Goal: Transaction & Acquisition: Purchase product/service

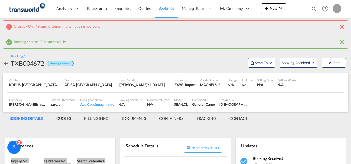
scroll to position [57, 0]
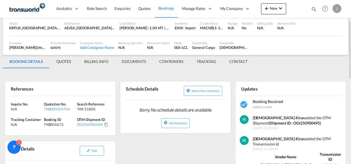
click at [275, 15] on md-menu "New" at bounding box center [273, 10] width 25 height 14
click at [271, 9] on span "New" at bounding box center [274, 8] width 21 height 4
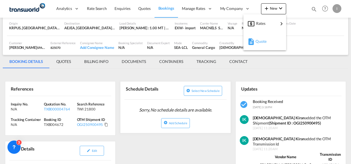
click at [259, 39] on span "Quote" at bounding box center [259, 41] width 6 height 11
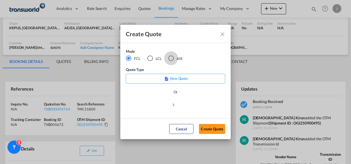
click at [170, 58] on div "AIR" at bounding box center [172, 59] width 6 height 6
click at [210, 127] on button "Create Quote" at bounding box center [212, 129] width 26 height 10
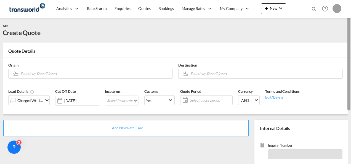
drag, startPoint x: 350, startPoint y: 132, endPoint x: 352, endPoint y: 65, distance: 66.6
click at [351, 65] on html "Analytics Reports Dashboard Rate Search Enquiries Quotes" at bounding box center [175, 82] width 351 height 164
click at [97, 72] on input "Search by Door/Airport" at bounding box center [94, 74] width 149 height 10
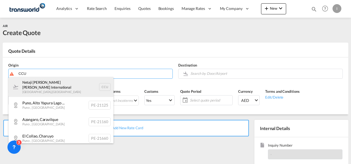
click at [50, 88] on div "Netaji [PERSON_NAME] [PERSON_NAME] International [GEOGRAPHIC_DATA] , [GEOGRAPHI…" at bounding box center [61, 87] width 105 height 20
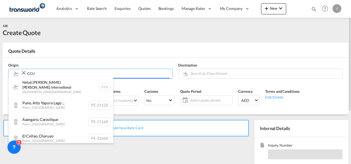
type input "Netaji [PERSON_NAME] [PERSON_NAME] International, [GEOGRAPHIC_DATA], CCU"
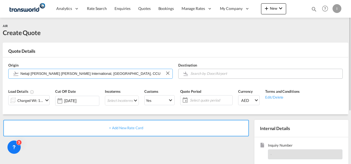
click at [208, 74] on input "Search by Door/Airport" at bounding box center [265, 74] width 149 height 10
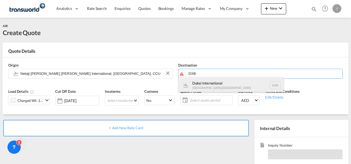
click at [208, 83] on div "Dubai International [GEOGRAPHIC_DATA] , [GEOGRAPHIC_DATA] DXB" at bounding box center [231, 85] width 105 height 17
type input "Dubai International, [GEOGRAPHIC_DATA], DXB"
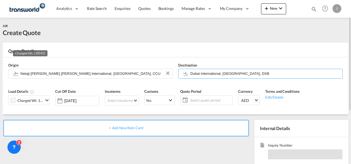
click at [43, 99] on div "Charged Wt: 1.00 KG" at bounding box center [30, 101] width 26 height 8
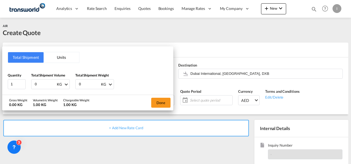
click at [41, 83] on input "0" at bounding box center [45, 84] width 22 height 9
drag, startPoint x: 41, startPoint y: 83, endPoint x: 22, endPoint y: 85, distance: 18.6
click at [22, 85] on div "Quantity 1 Total Shipment Volume 0 KG CBM CFT KG LB Total Shipment Weight 0 KG …" at bounding box center [88, 81] width 160 height 17
type input "52"
drag, startPoint x: 82, startPoint y: 85, endPoint x: 59, endPoint y: 85, distance: 23.8
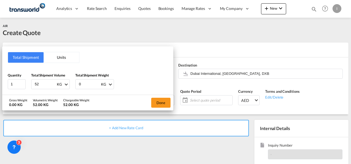
click at [59, 85] on div "Quantity 1 Total Shipment Volume 52 KG CBM CFT KG LB Total Shipment Weight 0 KG…" at bounding box center [88, 81] width 160 height 17
type input "52"
click at [167, 103] on button "Done" at bounding box center [160, 103] width 19 height 10
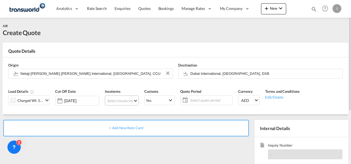
click at [123, 103] on md-select "Select Incoterms CIF - export Cost,Insurance and Freight EXW - import Ex Works …" at bounding box center [122, 101] width 34 height 10
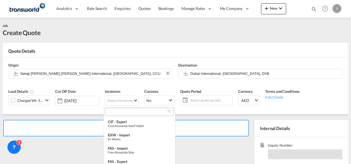
click at [112, 116] on div at bounding box center [139, 112] width 69 height 8
click at [111, 111] on input "search" at bounding box center [137, 111] width 61 height 5
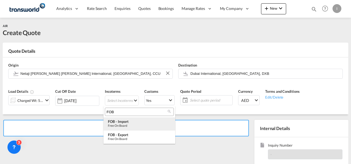
type input "FOB"
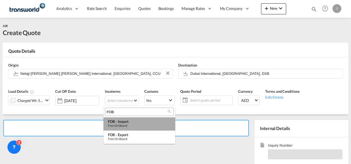
click at [120, 125] on div "Free on Board" at bounding box center [139, 126] width 63 height 4
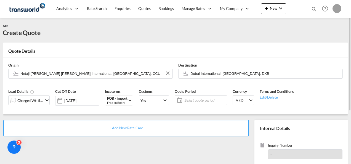
click at [208, 103] on span "Select quote period" at bounding box center [205, 100] width 44 height 8
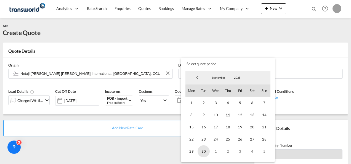
click at [200, 153] on span "30" at bounding box center [204, 151] width 12 height 12
click at [124, 146] on md-backdrop at bounding box center [175, 82] width 351 height 164
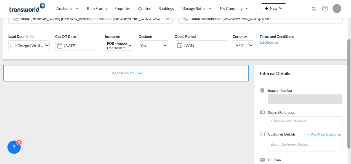
drag, startPoint x: 351, startPoint y: 64, endPoint x: 352, endPoint y: 101, distance: 37.6
click at [351, 101] on html "Analytics Reports Dashboard Rate Search Enquiries Quotes" at bounding box center [175, 82] width 351 height 164
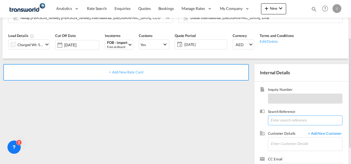
click at [281, 123] on input at bounding box center [305, 120] width 75 height 10
paste input "From Subject Received Size Categories [DEMOGRAPHIC_DATA] Kiran RE: FOB [GEOGRAP…"
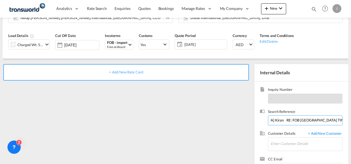
drag, startPoint x: 302, startPoint y: 120, endPoint x: 352, endPoint y: 122, distance: 50.6
click at [351, 122] on html "Analytics Reports Dashboard Rate Search Enquiries Quotes" at bounding box center [175, 82] width 351 height 164
drag, startPoint x: 326, startPoint y: 119, endPoint x: 33, endPoint y: 137, distance: 294.2
click at [33, 137] on div "+ Add New Rate Card Internal Details Inquiry Number - Search Reference From Sub…" at bounding box center [176, 121] width 346 height 124
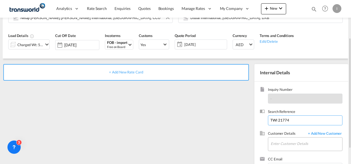
type input "TWI 21774"
click at [275, 141] on input "Enter Customer Details" at bounding box center [307, 144] width 72 height 12
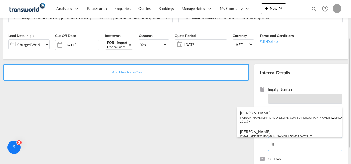
click at [264, 133] on div "[PERSON_NAME] [EMAIL_ADDRESS][DOMAIN_NAME] | ILG EMEA DWC LLC | 221179" at bounding box center [290, 135] width 105 height 19
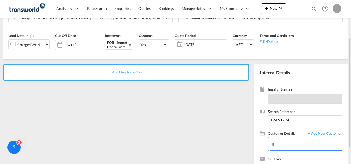
type input "ILG EMEA DWC LLC, [PERSON_NAME], [EMAIL_ADDRESS][DOMAIN_NAME]"
click at [125, 75] on div "+ Add New Rate Card" at bounding box center [126, 72] width 246 height 17
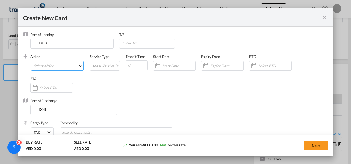
click at [57, 64] on md-select "Select Airline" at bounding box center [57, 66] width 53 height 10
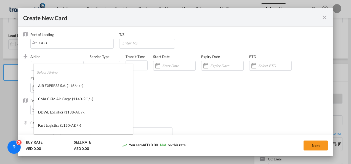
click at [42, 71] on input "search" at bounding box center [85, 72] width 96 height 13
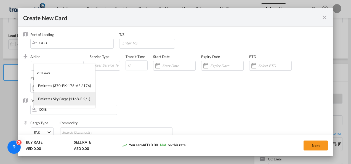
type input "emirates"
click at [53, 97] on div "Emirates SkyCargo (1168-EK / -)" at bounding box center [64, 98] width 52 height 5
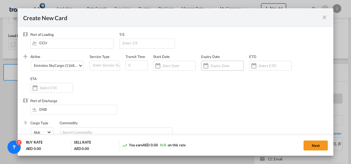
click at [222, 65] on input "Create New Card ..." at bounding box center [226, 66] width 33 height 4
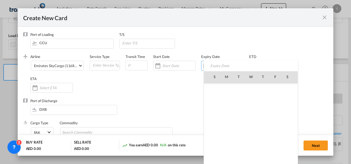
scroll to position [127961, 0]
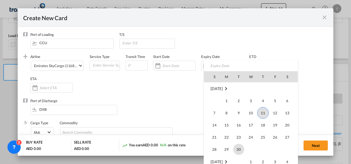
click at [239, 152] on span "30" at bounding box center [238, 149] width 11 height 11
type input "[DATE]"
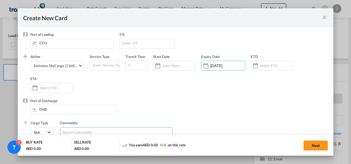
click at [95, 132] on input "Search Commodity" at bounding box center [87, 132] width 51 height 9
type input "General Cargo"
click at [131, 115] on div "Port of Discharge DXB" at bounding box center [175, 109] width 305 height 22
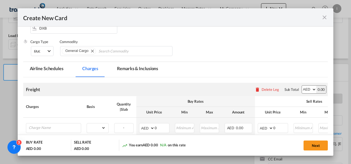
scroll to position [98, 0]
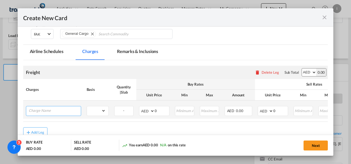
click at [55, 111] on input "Charge Name" at bounding box center [55, 110] width 52 height 8
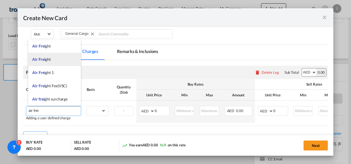
click at [49, 59] on span "Air Frei ght" at bounding box center [41, 59] width 19 height 5
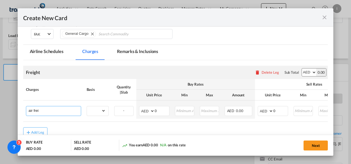
type input "Air Freight"
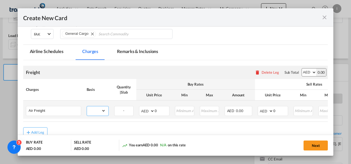
click at [101, 107] on select "gross_weight volumetric_weight per_shipment per_bl per_km % on air freight per_…" at bounding box center [96, 110] width 19 height 9
select select "per_shipment"
click at [87, 106] on select "gross_weight volumetric_weight per_shipment per_bl per_km % on air freight per_…" at bounding box center [96, 110] width 19 height 9
click at [156, 109] on input "0" at bounding box center [162, 110] width 14 height 8
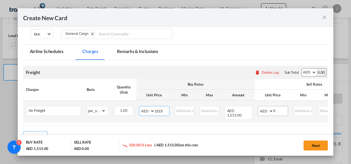
type input "1515"
drag, startPoint x: 280, startPoint y: 109, endPoint x: 261, endPoint y: 113, distance: 19.9
click at [261, 113] on md-input-container "AED AFN ALL AMD ANG AOA ARS AUD AWG AZN BAM BBD BDT BGN BHD BIF BMD BND BOB BRL…" at bounding box center [273, 111] width 30 height 10
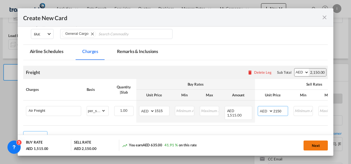
type input "2150"
click at [319, 143] on button "Next" at bounding box center [316, 146] width 24 height 10
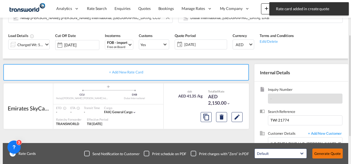
click at [324, 155] on button "Generate Quote" at bounding box center [328, 154] width 30 height 10
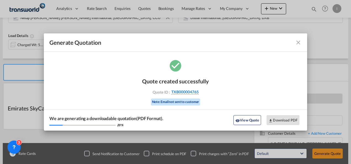
click at [191, 93] on span "TXB000004765" at bounding box center [185, 92] width 27 height 5
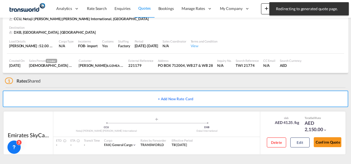
scroll to position [34, 0]
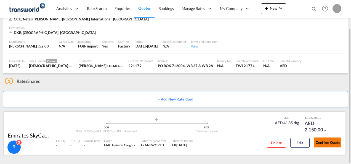
click at [327, 145] on button "Confirm Quote" at bounding box center [328, 143] width 28 height 10
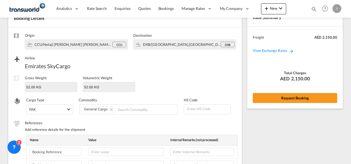
scroll to position [205, 0]
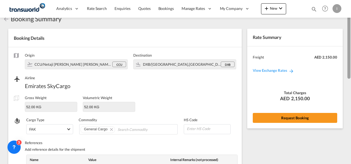
drag, startPoint x: 350, startPoint y: 118, endPoint x: 334, endPoint y: 82, distance: 39.4
click at [351, 34] on div at bounding box center [350, 82] width 1 height 162
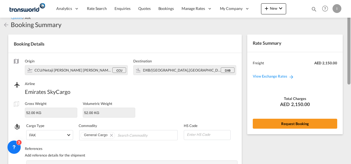
scroll to position [0, 0]
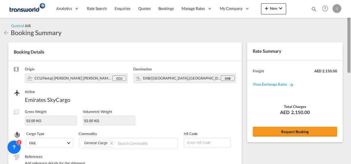
drag, startPoint x: 350, startPoint y: 110, endPoint x: 347, endPoint y: 29, distance: 81.8
click at [347, 29] on md-content "Analytics Reports Dashboard Rate Search Enquiries Quotes Bookings" at bounding box center [175, 82] width 351 height 164
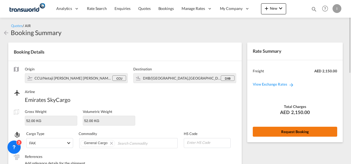
click at [289, 133] on button "Request Booking" at bounding box center [295, 132] width 85 height 10
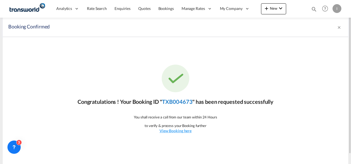
click at [182, 99] on link "TXB004673" at bounding box center [177, 101] width 30 height 7
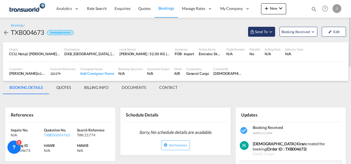
click at [267, 31] on span "Send To" at bounding box center [262, 32] width 14 height 6
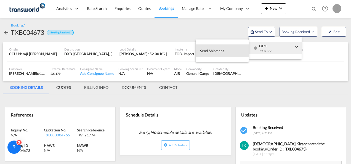
click at [219, 52] on span "Send Shipment" at bounding box center [212, 50] width 24 height 9
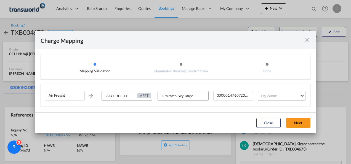
click at [273, 97] on md-select "Leg Name HANDLING ORIGIN HANDLING DESTINATION OTHERS TL PICK UP CUSTOMS ORIGIN …" at bounding box center [282, 96] width 48 height 10
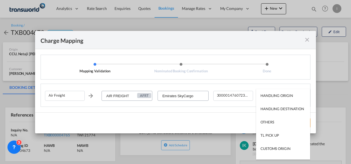
scroll to position [35, 0]
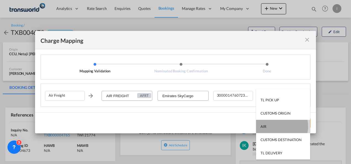
click at [273, 126] on md-option "AIR" at bounding box center [283, 126] width 54 height 13
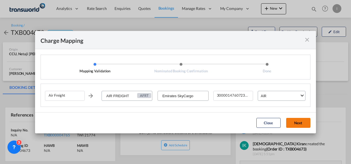
click at [298, 123] on button "Next" at bounding box center [298, 123] width 24 height 10
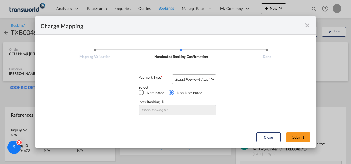
click at [203, 78] on md-select "Select Payment Type COLLECT PREPAID" at bounding box center [194, 79] width 44 height 10
click at [0, 0] on md-option "COLLECT" at bounding box center [0, 0] width 0 height 0
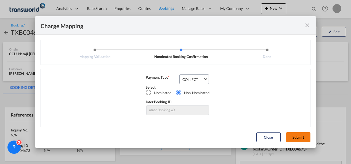
click at [296, 135] on button "Submit" at bounding box center [298, 137] width 24 height 10
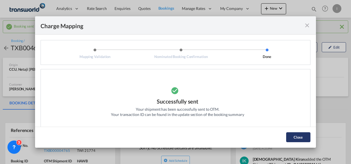
click at [296, 135] on button "Close" at bounding box center [298, 137] width 24 height 10
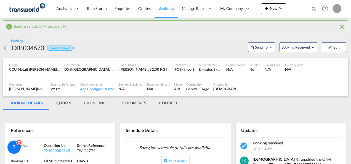
click at [296, 135] on div "Charge Mapping Mapping Validation Nominated Booking Confirmation Done Air Freig…" at bounding box center [175, 82] width 351 height 164
drag, startPoint x: 296, startPoint y: 135, endPoint x: 341, endPoint y: 80, distance: 70.9
click at [341, 80] on div "Customer [PERSON_NAME] [PERSON_NAME] EMEA DWC LLC , +-1 more External Reference…" at bounding box center [176, 87] width 338 height 14
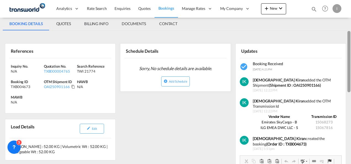
drag, startPoint x: 350, startPoint y: 60, endPoint x: 147, endPoint y: 112, distance: 209.6
click at [348, 91] on div at bounding box center [349, 61] width 3 height 61
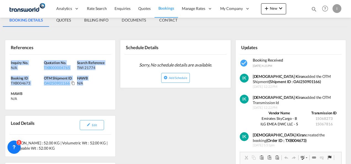
drag, startPoint x: 96, startPoint y: 90, endPoint x: -1, endPoint y: 64, distance: 100.3
click at [0, 64] on html "Analytics Reports Dashboard Rate Search Enquiries Quotes" at bounding box center [175, 82] width 351 height 164
copy div "Inquiry No. N/A Quotation No. TXB000004765 Search Reference TWI 21774 Booking I…"
click at [145, 8] on span "Quotes" at bounding box center [144, 8] width 12 height 5
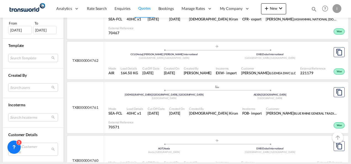
scroll to position [263, 0]
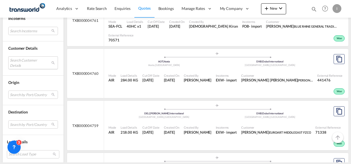
click at [34, 65] on md-select "Search Customer Details user name user [PERSON_NAME] [PERSON_NAME][EMAIL_ADDRES…" at bounding box center [33, 62] width 50 height 13
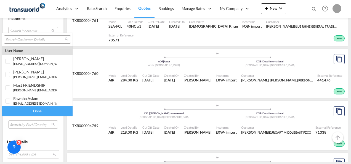
click at [20, 39] on input "search" at bounding box center [35, 39] width 59 height 5
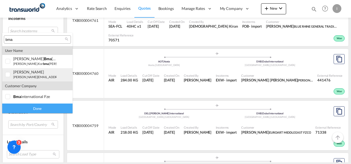
type input "bma"
click at [9, 76] on div at bounding box center [8, 75] width 6 height 6
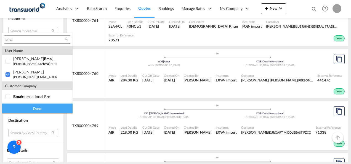
click at [29, 106] on div "Done" at bounding box center [37, 109] width 70 height 10
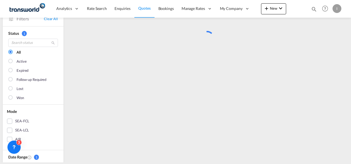
scroll to position [0, 0]
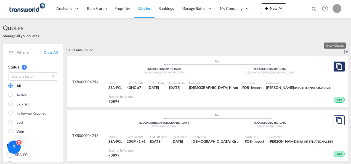
click at [340, 66] on button "Copy Quote" at bounding box center [339, 67] width 11 height 10
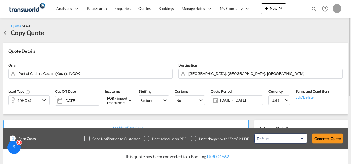
click at [35, 103] on div "40HC x7" at bounding box center [25, 100] width 32 height 9
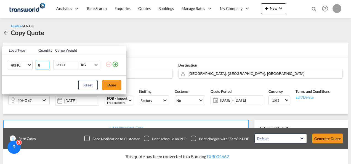
click at [47, 64] on input "8" at bounding box center [43, 65] width 14 height 10
click at [47, 67] on input "8" at bounding box center [43, 65] width 14 height 10
click at [46, 67] on input "7" at bounding box center [43, 65] width 14 height 10
click at [46, 67] on input "6" at bounding box center [43, 65] width 14 height 10
click at [46, 67] on input "5" at bounding box center [43, 65] width 14 height 10
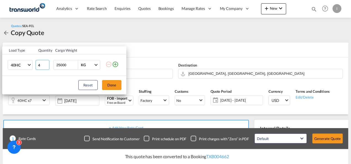
click at [46, 67] on input "4" at bounding box center [43, 65] width 14 height 10
click at [46, 67] on input "3" at bounding box center [43, 65] width 14 height 10
type input "2"
click at [46, 67] on input "2" at bounding box center [43, 65] width 14 height 10
click at [118, 87] on button "Done" at bounding box center [111, 85] width 19 height 10
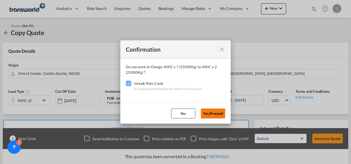
click at [207, 115] on button "Yes,Proceed" at bounding box center [213, 114] width 24 height 10
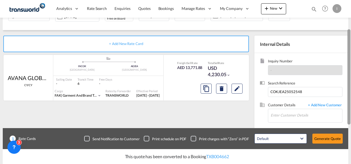
drag, startPoint x: 349, startPoint y: 63, endPoint x: 352, endPoint y: 114, distance: 50.9
click at [351, 114] on html "Analytics Reports Dashboard Rate Search Enquiries Quotes" at bounding box center [175, 82] width 351 height 164
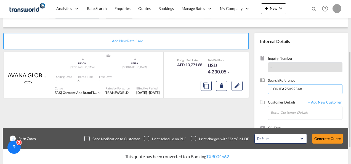
click at [290, 90] on input "COKJEA25052548" at bounding box center [305, 89] width 75 height 10
paste input "3735"
type input "COKJEA25053735"
click at [288, 112] on input "Enter Customer Details" at bounding box center [307, 112] width 72 height 12
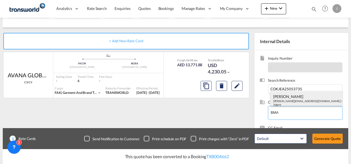
click at [276, 94] on div "[PERSON_NAME] [EMAIL_ADDRESS][DOMAIN_NAME] | BMA INTERNATIONAL FZE | 70899" at bounding box center [307, 100] width 72 height 19
type input "BMA INTERNATIONAL FZE, [PERSON_NAME], [PERSON_NAME][EMAIL_ADDRESS][DOMAIN_NAME]"
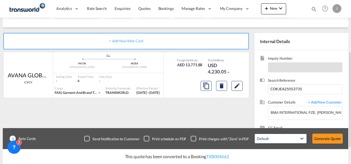
click at [233, 122] on div "+ Add New Rate Card AVANA GLOBAL FZCO / TDWC - [GEOGRAPHIC_DATA] CY/CY added by…" at bounding box center [127, 90] width 249 height 115
drag, startPoint x: 328, startPoint y: 145, endPoint x: 325, endPoint y: 140, distance: 5.7
click at [325, 140] on div "Default All in Leg Totals Default Generate Quote" at bounding box center [299, 138] width 94 height 15
click at [323, 139] on button "Generate Quote" at bounding box center [328, 139] width 30 height 10
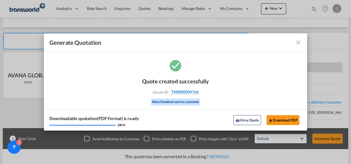
click at [173, 92] on span "TXB000004766" at bounding box center [185, 92] width 27 height 5
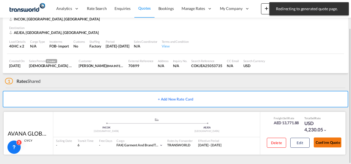
click at [319, 146] on button "Confirm Quote" at bounding box center [328, 143] width 28 height 10
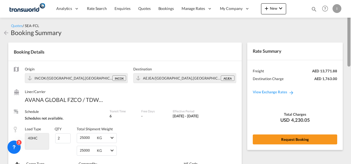
drag, startPoint x: 349, startPoint y: 138, endPoint x: 327, endPoint y: 79, distance: 63.8
click at [344, 29] on md-content "Analytics Reports Dashboard Rate Search Enquiries Quotes Bookings" at bounding box center [175, 82] width 351 height 164
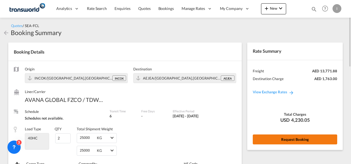
click at [279, 141] on button "Request Booking" at bounding box center [295, 140] width 85 height 10
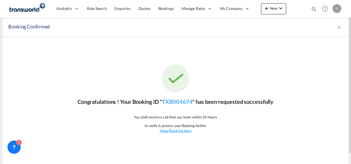
click at [170, 102] on link "TXB004674" at bounding box center [177, 101] width 30 height 7
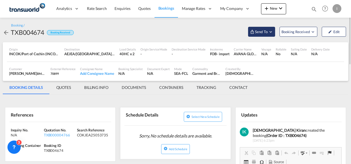
click at [255, 33] on span "Send To" at bounding box center [262, 32] width 14 height 6
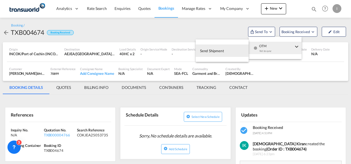
click at [262, 50] on div "Yet to sync" at bounding box center [276, 53] width 34 height 12
click at [226, 61] on md-menu-content "Send Shipment" at bounding box center [222, 51] width 53 height 22
click at [218, 50] on span "Send Shipment" at bounding box center [212, 50] width 24 height 9
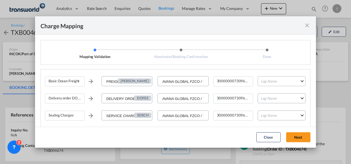
click at [280, 83] on md-select "Leg Name HANDLING ORIGIN VESSEL HANDLING DESTINATION OTHERS TL PICK UP CUSTOMS …" at bounding box center [282, 81] width 48 height 10
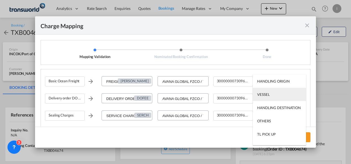
click at [271, 99] on md-option "VESSEL" at bounding box center [279, 94] width 53 height 13
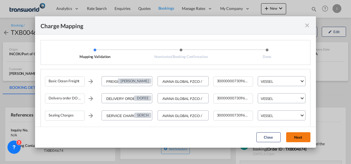
click at [297, 137] on button "Next" at bounding box center [298, 137] width 24 height 10
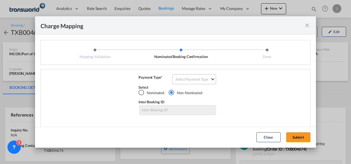
click at [184, 81] on md-select "Select Payment Type COLLECT PREPAID" at bounding box center [194, 79] width 44 height 10
click at [184, 81] on md-option "COLLECT" at bounding box center [193, 79] width 49 height 13
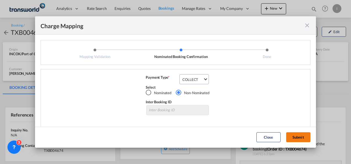
click at [296, 136] on button "Submit" at bounding box center [298, 137] width 24 height 10
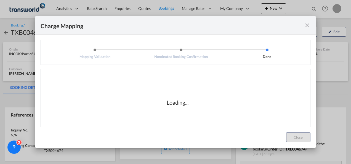
scroll to position [9, 0]
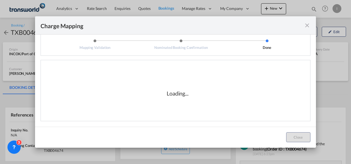
click at [185, 99] on div "Loading..." at bounding box center [177, 93] width 265 height 55
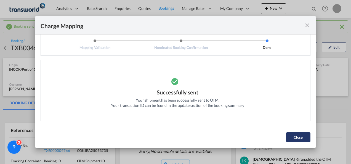
click at [294, 137] on button "Close" at bounding box center [298, 137] width 24 height 10
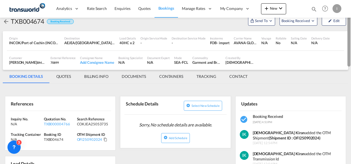
scroll to position [31, 0]
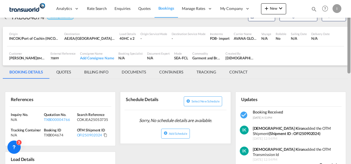
drag, startPoint x: 350, startPoint y: 54, endPoint x: 349, endPoint y: 66, distance: 11.6
click at [349, 66] on div at bounding box center [349, 42] width 3 height 61
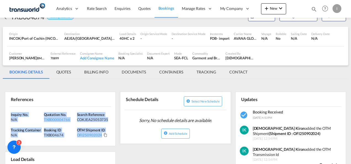
drag, startPoint x: 108, startPoint y: 138, endPoint x: -1, endPoint y: 110, distance: 112.6
click at [0, 110] on html "Analytics Reports Dashboard Rate Search Enquiries Quotes" at bounding box center [175, 82] width 351 height 164
copy div "Inquiry No. N/A Quotation No. TXB000004766 Search Reference COKJEA25053735 Trac…"
click at [270, 10] on md-icon "icon-plus 400-fg" at bounding box center [267, 8] width 7 height 7
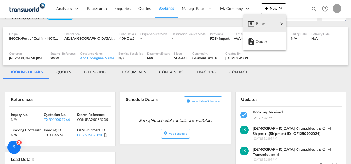
click at [146, 12] on md-backdrop at bounding box center [175, 82] width 351 height 164
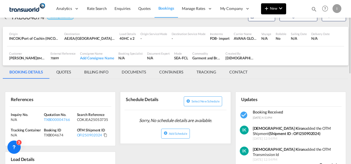
click at [270, 10] on md-icon "icon-plus 400-fg" at bounding box center [267, 8] width 7 height 7
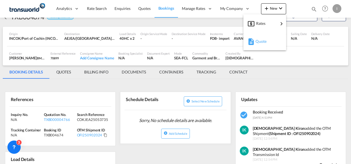
click at [258, 37] on span "Quote" at bounding box center [259, 41] width 6 height 11
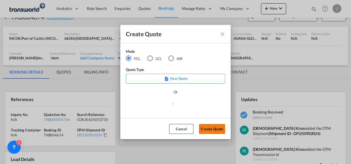
click at [205, 128] on button "Create Quote" at bounding box center [212, 129] width 26 height 10
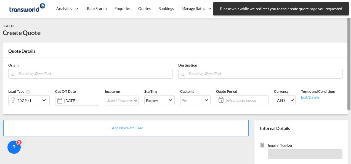
drag, startPoint x: 348, startPoint y: 97, endPoint x: 352, endPoint y: 44, distance: 53.2
click at [351, 44] on html "Please wait while we redirect you to the create quote page you requested Press …" at bounding box center [175, 82] width 351 height 164
click at [88, 69] on input "Search by Door/Port" at bounding box center [94, 74] width 151 height 10
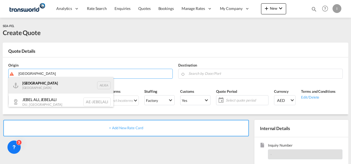
click at [59, 87] on div "[GEOGRAPHIC_DATA] AEJEA" at bounding box center [61, 85] width 105 height 17
type input "[GEOGRAPHIC_DATA], [GEOGRAPHIC_DATA]"
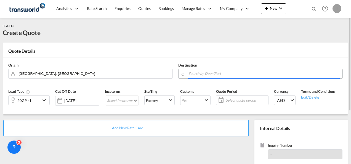
click at [199, 72] on input "Search by Door/Port" at bounding box center [264, 74] width 151 height 10
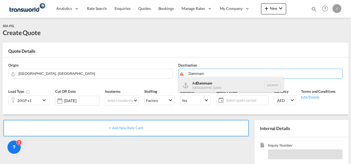
click at [205, 86] on div "Ad Dammam [GEOGRAPHIC_DATA] [GEOGRAPHIC_DATA]" at bounding box center [231, 85] width 105 height 17
type input "Ad Dammam, SADMM"
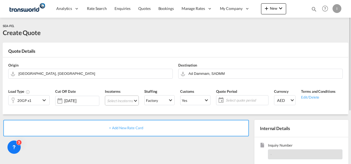
click at [109, 100] on md-select "Select Incoterms CIF - export Cost,Insurance and Freight EXW - import Ex Works …" at bounding box center [122, 101] width 34 height 10
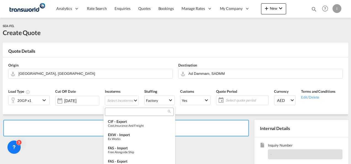
click at [118, 114] on div at bounding box center [139, 112] width 69 height 8
click at [117, 113] on input "search" at bounding box center [137, 111] width 61 height 5
type input "F"
type input "E"
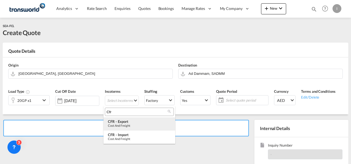
type input "Cfr"
click at [122, 125] on div "Cost and Freight" at bounding box center [139, 126] width 63 height 4
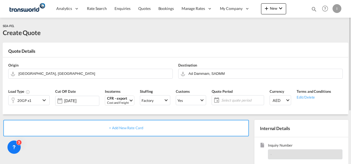
click at [222, 96] on span "Select quote period" at bounding box center [242, 100] width 44 height 8
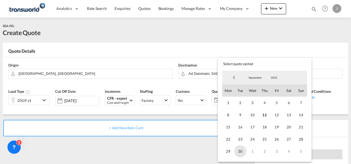
click at [242, 155] on span "30" at bounding box center [241, 151] width 12 height 12
click at [198, 152] on md-backdrop at bounding box center [175, 82] width 351 height 164
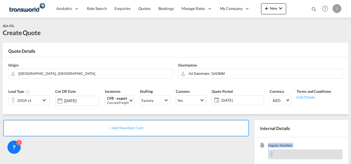
drag, startPoint x: 351, startPoint y: 85, endPoint x: 352, endPoint y: 117, distance: 32.9
click at [351, 117] on html "Analytics Reports Dashboard Rate Search Enquiries Quotes" at bounding box center [175, 82] width 351 height 164
drag, startPoint x: 352, startPoint y: 117, endPoint x: 349, endPoint y: 39, distance: 78.8
click at [349, 39] on div "SEA-FCL Create Quote Quote Details Origin [GEOGRAPHIC_DATA], AEJEA Destination …" at bounding box center [175, 130] width 351 height 225
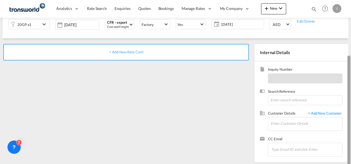
scroll to position [78, 0]
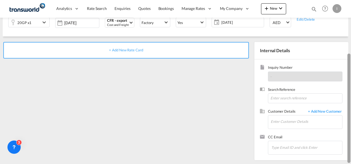
drag, startPoint x: 348, startPoint y: 49, endPoint x: 351, endPoint y: 104, distance: 55.6
click at [351, 104] on html "Analytics Reports Dashboard Rate Search Enquiries Quotes" at bounding box center [175, 82] width 351 height 164
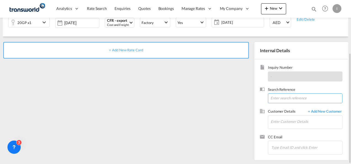
click at [304, 99] on input at bounding box center [305, 98] width 75 height 10
paste input "From Subject Received Size Categories [DEMOGRAPHIC_DATA] Kiran RE: [DATE]-BBZ-K…"
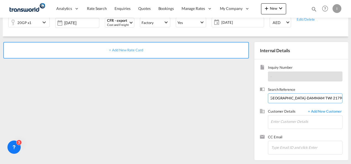
drag, startPoint x: 303, startPoint y: 99, endPoint x: 352, endPoint y: 87, distance: 51.0
click at [351, 87] on html "Analytics Reports Dashboard Rate Search Enquiries Quotes" at bounding box center [175, 82] width 351 height 164
drag, startPoint x: 320, startPoint y: 99, endPoint x: -1, endPoint y: 157, distance: 325.6
click at [0, 157] on html "Analytics Reports Dashboard Rate Search Enquiries Quotes" at bounding box center [175, 82] width 351 height 164
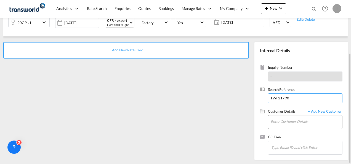
type input "TWI 21790"
click at [275, 119] on input "Enter Customer Details" at bounding box center [307, 121] width 72 height 12
type input "H"
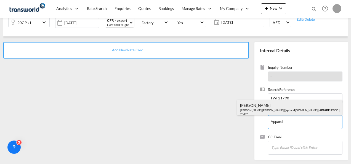
click at [265, 112] on div "[PERSON_NAME] [PERSON_NAME].[PERSON_NAME]@ apparel [DOMAIN_NAME] | APPAREL FZCO…" at bounding box center [290, 109] width 105 height 19
type input "APPAREL FZCO, [PERSON_NAME], [PERSON_NAME][EMAIL_ADDRESS][PERSON_NAME][DOMAIN_N…"
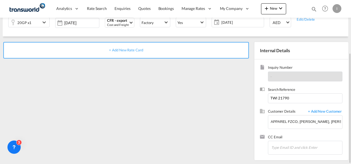
click at [140, 52] on div "+ Add New Rate Card" at bounding box center [126, 50] width 246 height 17
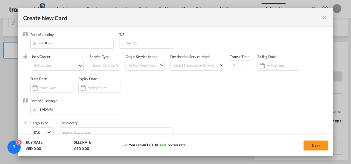
type input "Basic Ocean Freight"
select select "per equipment"
click at [58, 68] on md-select "Select Liner 2HM LOGISTICS D.O.O 2HM LOGISTICS D.O.O. / TDWC-CAPODISTRI 2HM LOG…" at bounding box center [57, 66] width 53 height 10
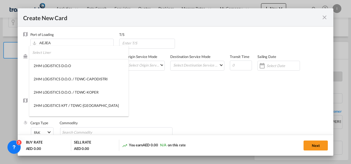
click at [43, 54] on input "search" at bounding box center [80, 52] width 96 height 13
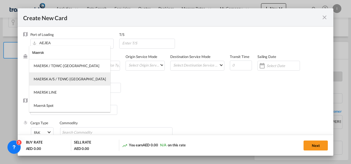
type input "Maersk"
click at [59, 79] on div "MAERSK A/S / TDWC-[GEOGRAPHIC_DATA]" at bounding box center [70, 79] width 72 height 5
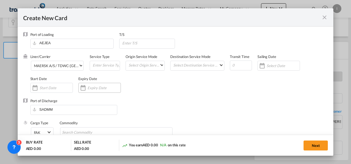
click at [86, 90] on div "Create New Card ..." at bounding box center [83, 87] width 9 height 11
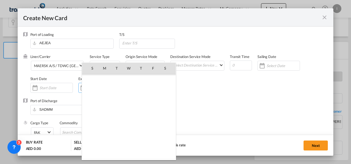
scroll to position [127961, 0]
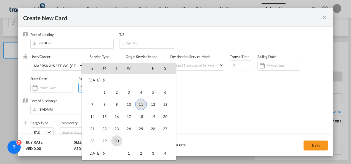
click at [117, 139] on span "30" at bounding box center [116, 140] width 11 height 11
type input "[DATE]"
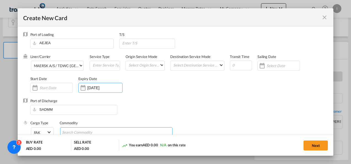
click at [71, 132] on input "Search Commodity" at bounding box center [87, 132] width 51 height 9
type input "General Cargo"
click at [191, 112] on div "Port of Discharge [GEOGRAPHIC_DATA]" at bounding box center [175, 109] width 305 height 22
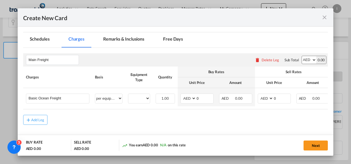
scroll to position [119, 0]
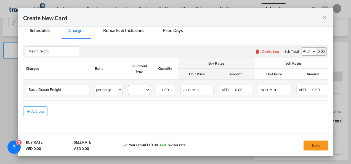
click at [135, 91] on select "20GP" at bounding box center [139, 89] width 22 height 7
select select "20GP"
click at [128, 86] on select "20GP" at bounding box center [139, 89] width 22 height 7
click at [185, 90] on select "AED AFN ALL AMD ANG AOA ARS AUD AWG AZN BAM BBD BDT BGN BHD BIF BMD BND BOB BRL…" at bounding box center [189, 89] width 14 height 7
select select "string:USD"
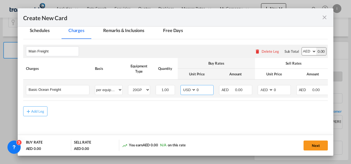
click at [204, 90] on input "0" at bounding box center [204, 89] width 17 height 8
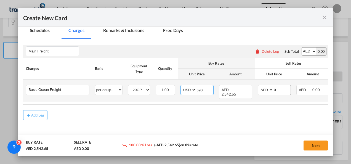
type input "690"
click at [268, 88] on select "AED AFN ALL AMD ANG AOA ARS AUD AWG AZN BAM BBD BDT BGN BHD BIF BMD BND BOB BRL…" at bounding box center [266, 89] width 14 height 7
select select "string:USD"
click at [276, 90] on input "0" at bounding box center [282, 89] width 17 height 8
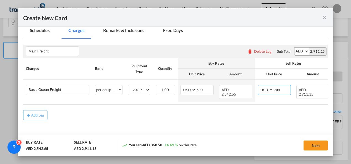
type input "790"
click at [252, 105] on rate-modification "Main Freight Please enter leg name Leg Name Already Exists Delete Leg Sub Total…" at bounding box center [175, 79] width 305 height 81
click at [256, 99] on table "Charges Basis Equipment Type Quantity Buy Rates Sell Rates Comments Action Unit…" at bounding box center [198, 81] width 350 height 47
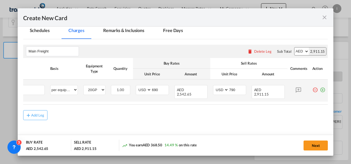
click at [320, 91] on md-icon "icon-plus-circle-outline green-400-fg" at bounding box center [323, 88] width 6 height 6
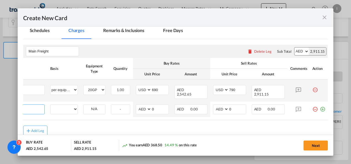
scroll to position [0, 6]
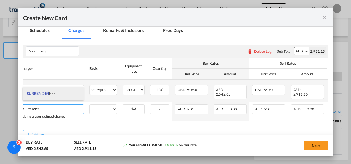
click at [38, 94] on span "SURRENDER" at bounding box center [38, 93] width 22 height 5
type input "SURRENDER FEE"
select select "per B/L"
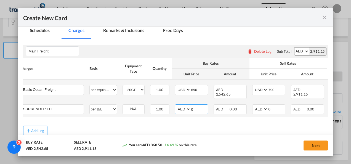
drag, startPoint x: 196, startPoint y: 104, endPoint x: 187, endPoint y: 104, distance: 9.1
click at [187, 104] on md-input-container "AED AFN ALL AMD ANG AOA ARS AUD AWG AZN BAM BBD BDT BGN BHD BIF BMD BND BOB BRL…" at bounding box center [191, 109] width 33 height 10
type input "250"
click at [159, 126] on div "Add Leg" at bounding box center [175, 131] width 305 height 10
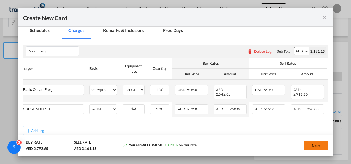
click at [306, 146] on button "Next" at bounding box center [316, 146] width 24 height 10
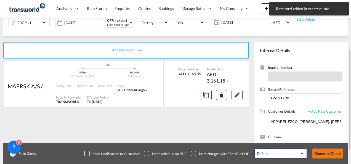
click at [331, 156] on button "Generate Quote" at bounding box center [328, 154] width 30 height 10
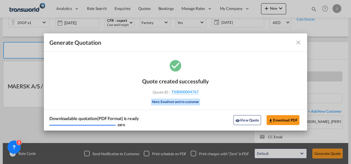
click at [183, 89] on div "Quote created successfully Quote ID : TXB000004767 Note: Email not sent to cust…" at bounding box center [175, 90] width 67 height 37
click at [182, 93] on span "TXB000004767" at bounding box center [185, 92] width 27 height 5
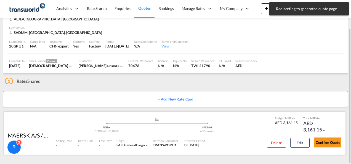
click at [312, 139] on div "Delete Edit Confirm Quote" at bounding box center [302, 144] width 79 height 16
click at [319, 140] on button "Confirm Quote" at bounding box center [328, 143] width 28 height 10
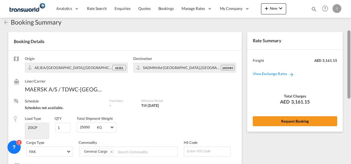
drag, startPoint x: 349, startPoint y: 115, endPoint x: 351, endPoint y: 26, distance: 89.0
click at [351, 26] on div at bounding box center [350, 100] width 1 height 162
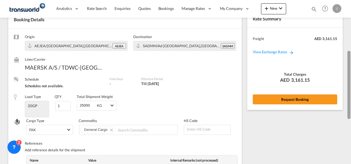
scroll to position [28, 0]
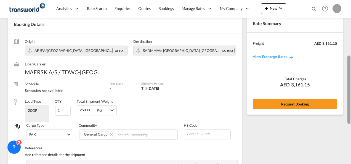
drag, startPoint x: 350, startPoint y: 94, endPoint x: 350, endPoint y: 33, distance: 61.1
click at [350, 56] on div at bounding box center [349, 90] width 3 height 68
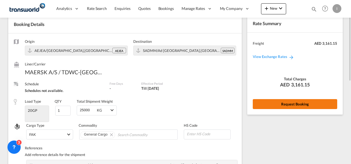
click at [310, 103] on button "Request Booking" at bounding box center [295, 104] width 85 height 10
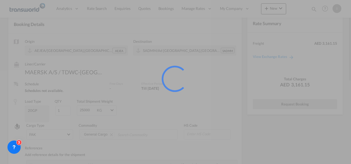
scroll to position [10, 0]
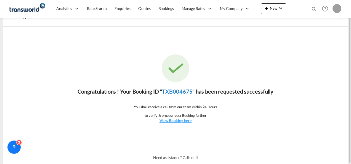
click at [186, 93] on link "TXB004675" at bounding box center [177, 91] width 30 height 7
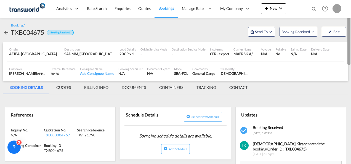
drag, startPoint x: 350, startPoint y: 115, endPoint x: 351, endPoint y: 36, distance: 78.7
click at [351, 36] on html "Analytics Reports Dashboard Rate Search Enquiries Quotes" at bounding box center [175, 82] width 351 height 164
click at [264, 31] on span "Send To" at bounding box center [262, 32] width 14 height 6
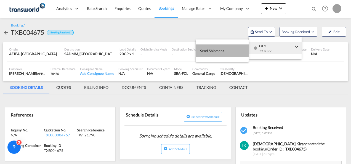
click at [231, 49] on button "Send Shipment" at bounding box center [222, 50] width 53 height 12
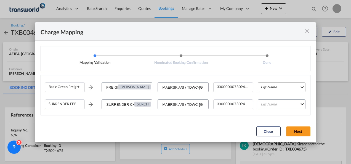
click at [270, 90] on md-select "Leg Name HANDLING ORIGIN VESSEL HANDLING DESTINATION OTHERS TL PICK UP CUSTOMS …" at bounding box center [282, 87] width 48 height 10
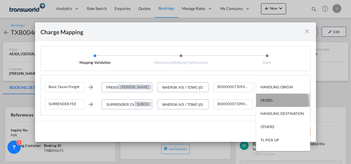
click at [272, 105] on md-option "VESSEL" at bounding box center [283, 100] width 54 height 13
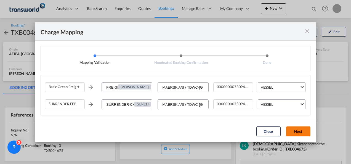
click at [294, 129] on button "Next" at bounding box center [298, 132] width 24 height 10
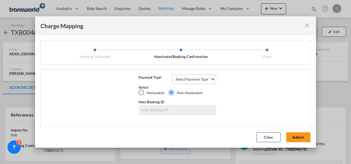
click at [185, 81] on md-select "Select Payment Type COLLECT PREPAID" at bounding box center [194, 79] width 44 height 10
click at [185, 81] on body "Analytics Reports Dashboard Rate Search Enquiries Quotes Bookings" at bounding box center [175, 82] width 351 height 164
click at [291, 135] on md-backdrop at bounding box center [175, 82] width 351 height 164
click at [195, 80] on md-select "Select Payment Type" at bounding box center [194, 79] width 44 height 10
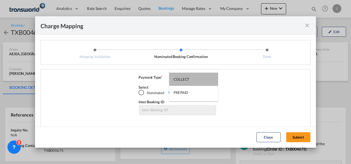
click at [195, 80] on md-option "COLLECT" at bounding box center [193, 79] width 49 height 13
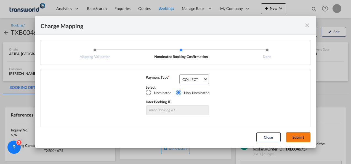
click at [293, 142] on button "Submit" at bounding box center [298, 137] width 24 height 10
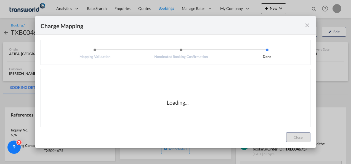
click at [195, 115] on div "Loading..." at bounding box center [177, 102] width 265 height 55
drag, startPoint x: 314, startPoint y: 84, endPoint x: 183, endPoint y: 118, distance: 134.3
click at [183, 118] on div "Loading..." at bounding box center [177, 102] width 265 height 55
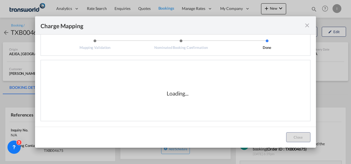
click at [204, 85] on div "Loading..." at bounding box center [177, 93] width 265 height 55
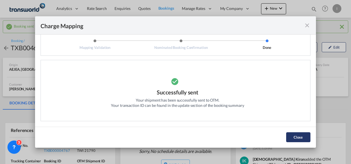
click at [292, 137] on button "Close" at bounding box center [298, 137] width 24 height 10
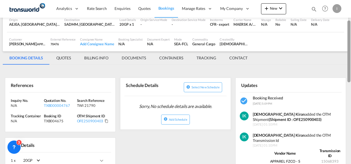
scroll to position [47, 0]
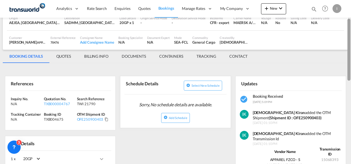
drag, startPoint x: 350, startPoint y: 53, endPoint x: 350, endPoint y: 71, distance: 17.7
click at [350, 71] on div at bounding box center [349, 50] width 3 height 62
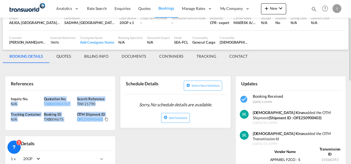
drag, startPoint x: 109, startPoint y: 121, endPoint x: 4, endPoint y: 102, distance: 106.7
copy div "N/A Quotation No. TXB000004767 Search Reference TWI 21790 Tracking Container N/…"
